Goal: Information Seeking & Learning: Learn about a topic

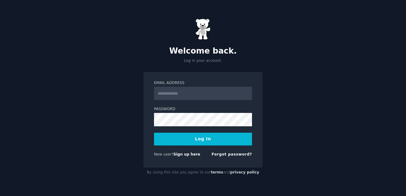
click at [209, 100] on input "Email Address" at bounding box center [203, 93] width 98 height 13
type input "**********"
click at [199, 146] on button "Log In" at bounding box center [203, 139] width 98 height 13
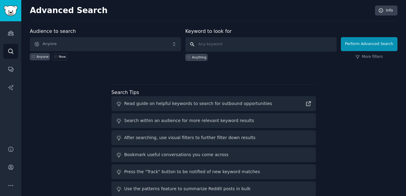
click at [233, 44] on input "text" at bounding box center [260, 44] width 151 height 15
type input "camping"
click button "Perform Advanced Search" at bounding box center [369, 44] width 57 height 14
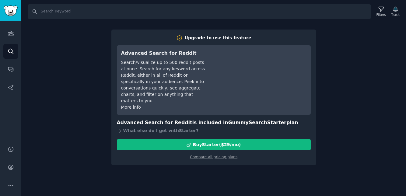
click at [234, 174] on div "Search Filters Track Upgrade to use this feature Advanced Search for Reddit Sea…" at bounding box center [213, 98] width 385 height 196
click at [338, 146] on div "Search Filters Track Upgrade to use this feature Advanced Search for Reddit Sea…" at bounding box center [213, 98] width 385 height 196
click at [297, 17] on input "Search" at bounding box center [199, 11] width 343 height 15
type input "camping"
click at [221, 155] on link "Compare all pricing plans" at bounding box center [213, 157] width 47 height 4
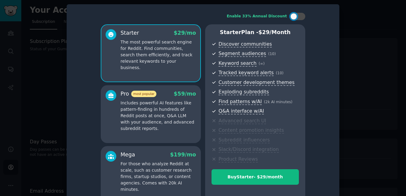
click at [373, 50] on div at bounding box center [203, 98] width 406 height 196
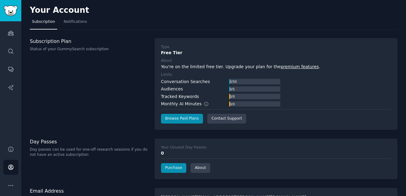
click at [10, 57] on link "Search" at bounding box center [10, 51] width 15 height 15
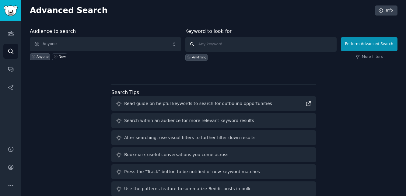
click at [260, 46] on input "text" at bounding box center [260, 44] width 151 height 15
type input "camping"
click button "Perform Advanced Search" at bounding box center [369, 44] width 57 height 14
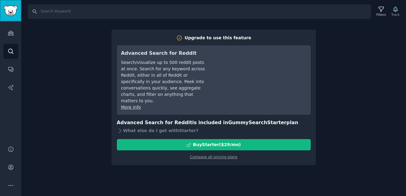
click at [8, 8] on img "Sidebar" at bounding box center [11, 10] width 14 height 11
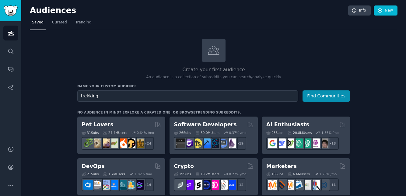
type input "trekking"
click at [303, 90] on button "Find Communities" at bounding box center [326, 95] width 47 height 11
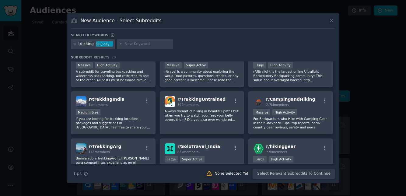
scroll to position [63, 0]
click at [305, 118] on div "Massive High Activity" at bounding box center [290, 114] width 75 height 8
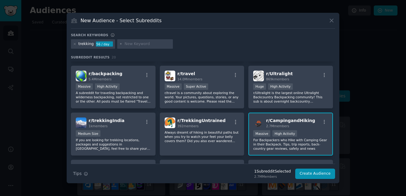
scroll to position [33, 0]
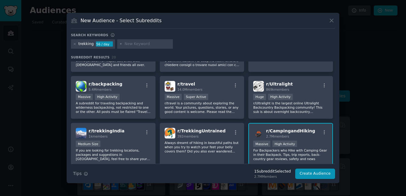
click at [313, 101] on div "Huge High Activity" at bounding box center [290, 98] width 75 height 8
click at [307, 114] on p "r/Ultralight is the largest online Ultralight Backcountry Backpacking community…" at bounding box center [290, 107] width 75 height 13
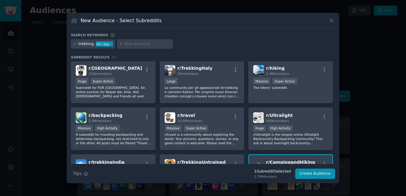
scroll to position [0, 0]
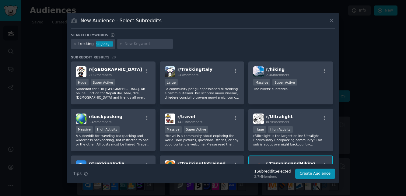
click at [307, 104] on div "r/ hiking 2.4M members Massive Super Active The hikers' subreddit." at bounding box center [290, 82] width 85 height 43
click at [218, 134] on div "Massive Super Active" at bounding box center [202, 130] width 75 height 8
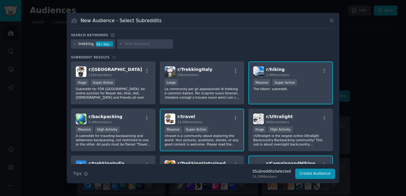
click at [218, 134] on div "Massive Super Active" at bounding box center [202, 130] width 75 height 8
click at [134, 146] on p "A subreddit for traveling backpacking and wilderness backpacking, not restricte…" at bounding box center [113, 140] width 75 height 13
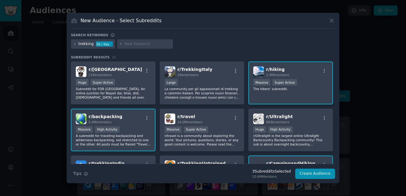
click at [87, 47] on div "trekking" at bounding box center [86, 43] width 15 height 5
type input "trekkin"
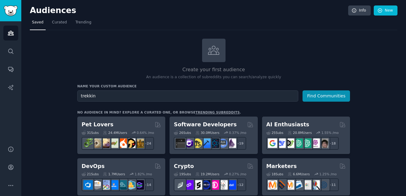
click at [88, 113] on div "No audience in mind? Explore a curated one, or browse trending subreddits ." at bounding box center [159, 112] width 164 height 4
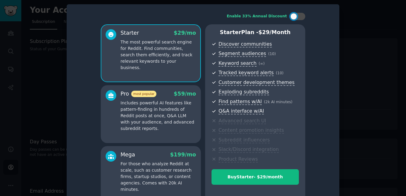
click at [36, 64] on div at bounding box center [203, 98] width 406 height 196
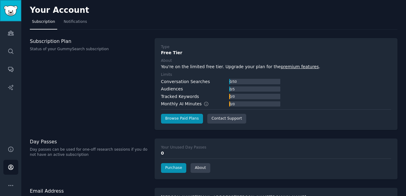
click at [14, 14] on img "Sidebar" at bounding box center [11, 10] width 14 height 11
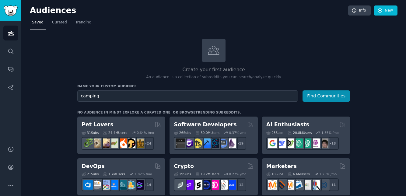
type input "camping"
click at [329, 94] on button "Find Communities" at bounding box center [326, 95] width 47 height 11
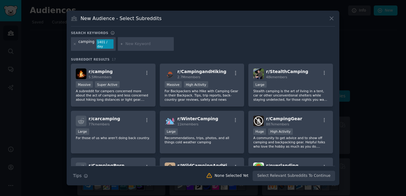
click at [216, 79] on div "2.7M members" at bounding box center [201, 77] width 49 height 4
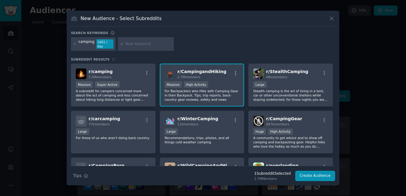
click at [128, 102] on p "A subreddit for campers concerned more about the act of camping and less concer…" at bounding box center [113, 95] width 75 height 13
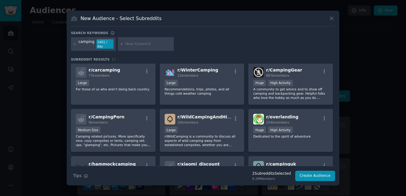
scroll to position [52, 0]
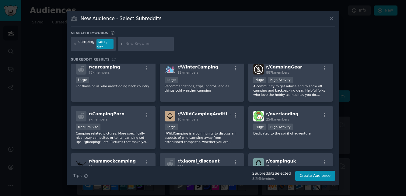
click at [282, 97] on p "A community to get advice and to show off camping and backpacking gear. Helpful…" at bounding box center [290, 90] width 75 height 13
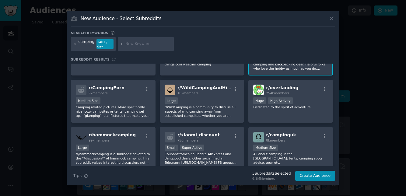
scroll to position [78, 0]
click at [219, 118] on p "r/WildCamping is a community to discuss all aspects of wild camping away from e…" at bounding box center [202, 111] width 75 height 13
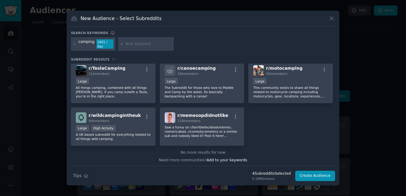
scroll to position [192, 0]
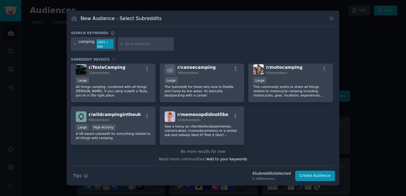
click at [152, 47] on input "text" at bounding box center [148, 43] width 46 height 5
type input "trekking"
click at [156, 47] on input "trekking" at bounding box center [148, 43] width 46 height 5
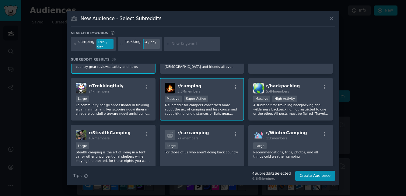
scroll to position [33, 0]
click at [304, 102] on p "A subreddit for traveling backpacking and wilderness backpacking, not restricte…" at bounding box center [290, 108] width 75 height 13
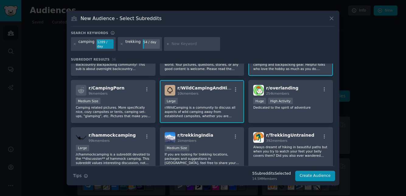
scroll to position [169, 0]
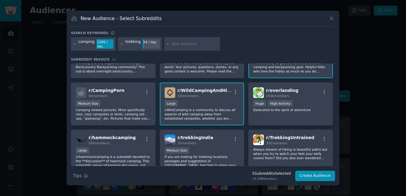
click at [134, 49] on div "trekking" at bounding box center [132, 44] width 15 height 10
click at [137, 51] on div "trekking 54 / day" at bounding box center [140, 44] width 44 height 14
click at [321, 180] on button "Create Audience" at bounding box center [315, 176] width 40 height 10
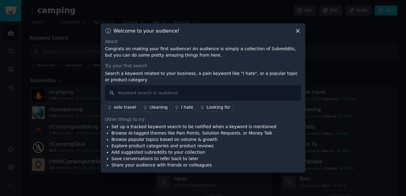
click at [211, 112] on div "solo travel cleaning I hate Looking for" at bounding box center [203, 106] width 196 height 11
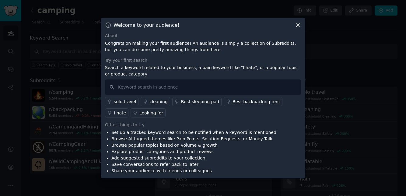
click at [139, 116] on div "Looking for" at bounding box center [151, 113] width 24 height 6
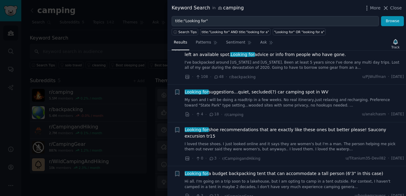
scroll to position [1002, 0]
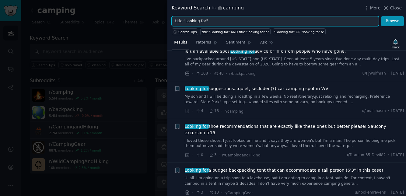
click at [287, 23] on input "title:"Looking for"" at bounding box center [275, 21] width 207 height 10
type input "title:"Looking for gear""
click at [381, 16] on button "Browse" at bounding box center [392, 21] width 23 height 10
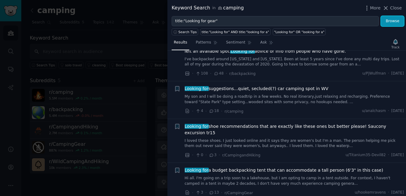
click at [395, 24] on button "Browse" at bounding box center [392, 21] width 23 height 10
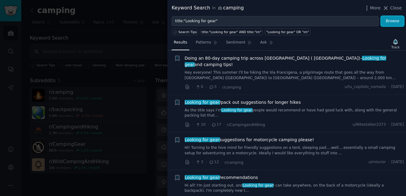
scroll to position [48, 0]
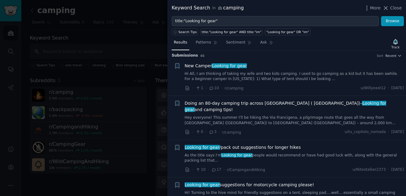
click at [325, 72] on link "Hi All, I am thinking of taking my wife and two kids camping. I used to go camp…" at bounding box center [294, 76] width 219 height 11
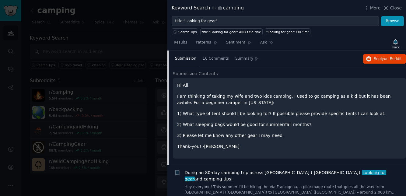
scroll to position [44, 0]
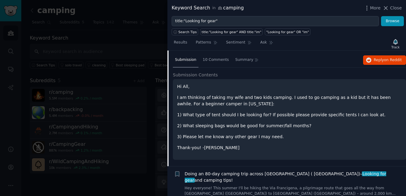
click at [333, 100] on p "I am thinking of taking my wife and two kids camping. I used to go camping as a…" at bounding box center [289, 100] width 225 height 13
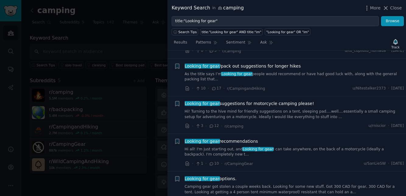
scroll to position [197, 0]
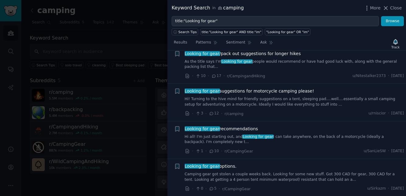
click at [323, 134] on link "Hi all! I'm just starting out, and Looking for gear I can take anywhere, on the…" at bounding box center [294, 139] width 219 height 11
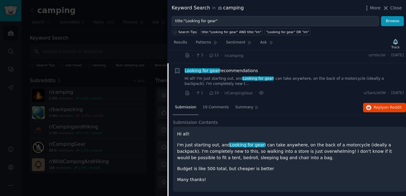
scroll to position [154, 0]
click at [213, 104] on span "10 Comments" at bounding box center [216, 106] width 26 height 5
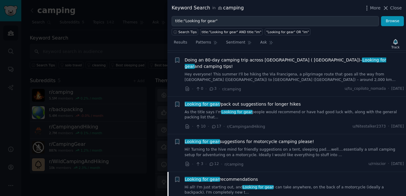
scroll to position [0, 0]
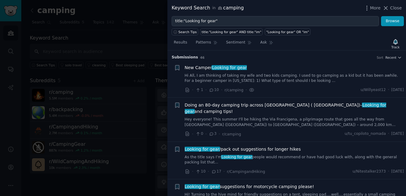
click at [284, 91] on div "· 1 · 10 · r/camping · u/Willyeast12 · Wed 02/07/2025" at bounding box center [294, 90] width 219 height 6
click at [288, 76] on link "Hi All, I am thinking of taking my wife and two kids camping. I used to go camp…" at bounding box center [294, 78] width 219 height 11
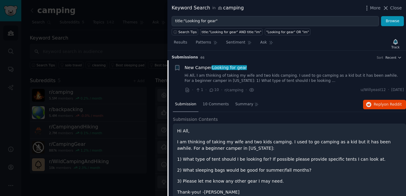
scroll to position [9, 0]
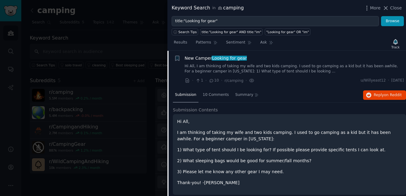
click at [214, 93] on span "10 Comments" at bounding box center [216, 94] width 26 height 5
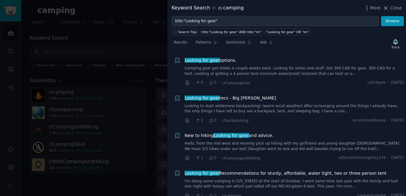
scroll to position [362, 0]
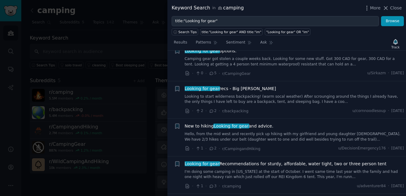
click at [349, 94] on link "Looking to start wilderness backpacking! (warm socal weather) After scrounging …" at bounding box center [294, 99] width 219 height 11
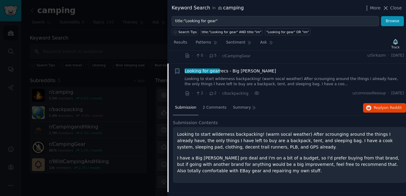
scroll to position [229, 0]
click at [208, 104] on span "2 Comments" at bounding box center [215, 106] width 24 height 5
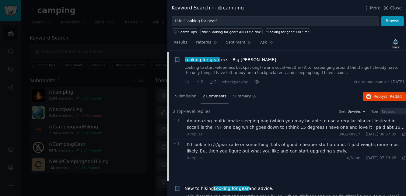
scroll to position [237, 0]
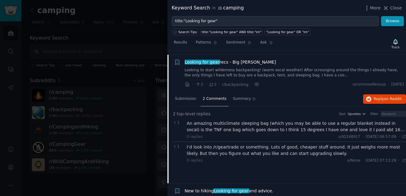
click at [269, 120] on div "An amazing multiclimate sleeping bag (which you may be able to use a regular bl…" at bounding box center [296, 126] width 219 height 13
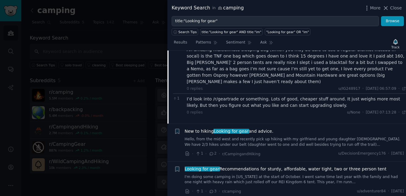
scroll to position [311, 0]
click at [353, 136] on link "Hello, from the mid west and recently pick up hiking with my girlfriend and you…" at bounding box center [294, 141] width 219 height 11
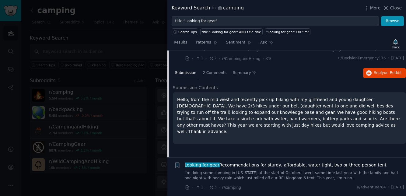
scroll to position [302, 0]
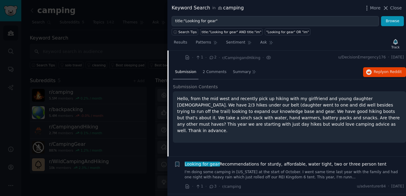
click at [212, 65] on div "2 Comments" at bounding box center [215, 72] width 28 height 15
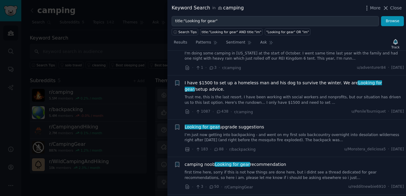
scroll to position [422, 0]
